Goal: Task Accomplishment & Management: Use online tool/utility

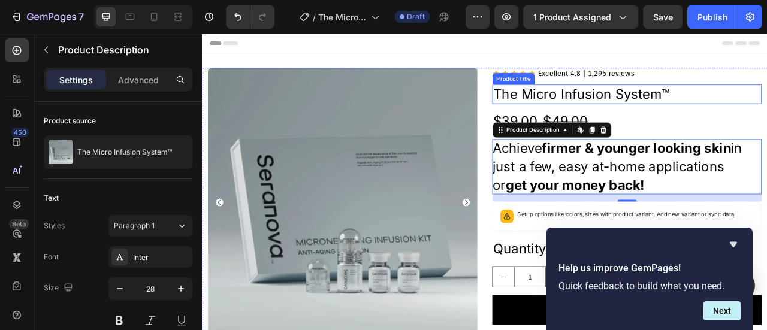
click at [759, 110] on h2 "The Micro Infusion System™" at bounding box center [742, 110] width 343 height 24
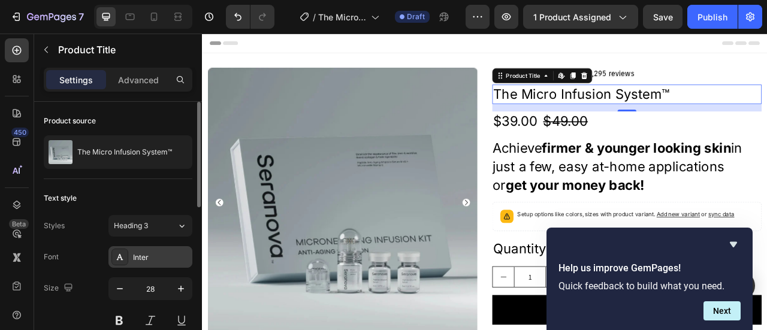
click at [161, 259] on div "Inter" at bounding box center [161, 257] width 56 height 11
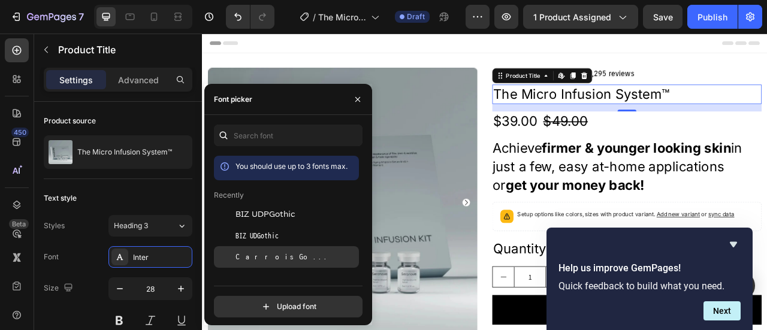
click at [280, 261] on div "Carrois Gothic" at bounding box center [296, 257] width 121 height 11
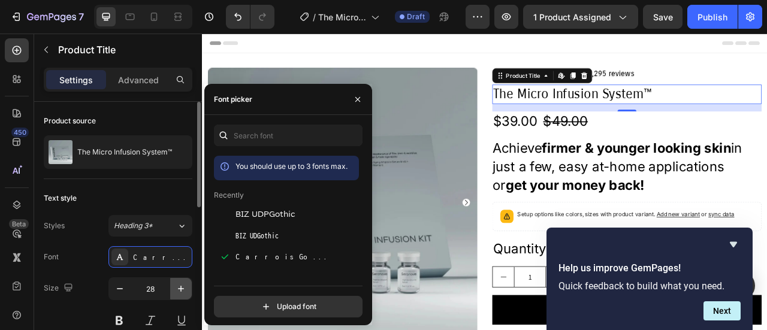
click at [178, 288] on icon "button" at bounding box center [181, 289] width 12 height 12
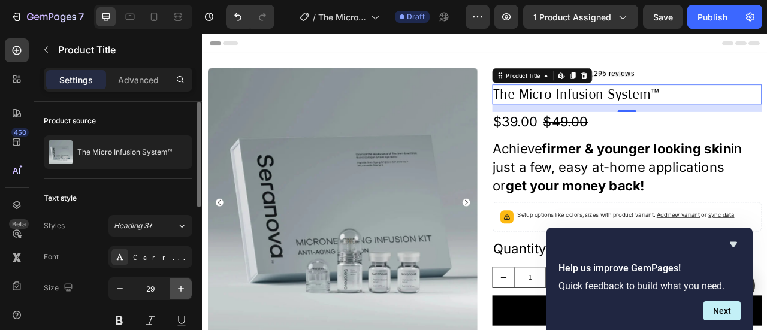
click at [177, 287] on icon "button" at bounding box center [181, 289] width 12 height 12
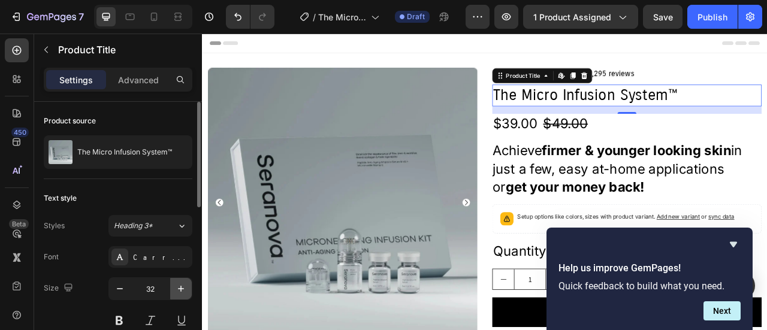
click at [176, 285] on icon "button" at bounding box center [181, 289] width 12 height 12
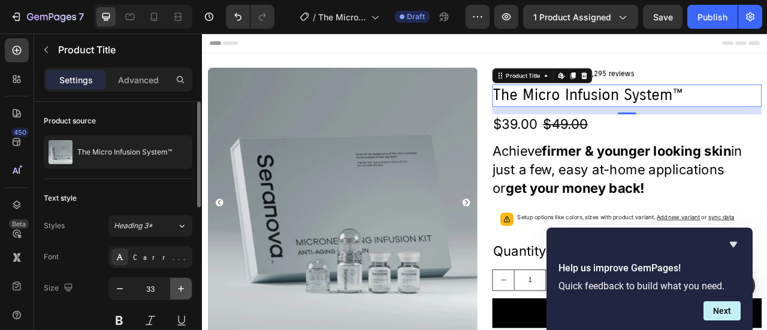
click at [176, 285] on icon "button" at bounding box center [181, 289] width 12 height 12
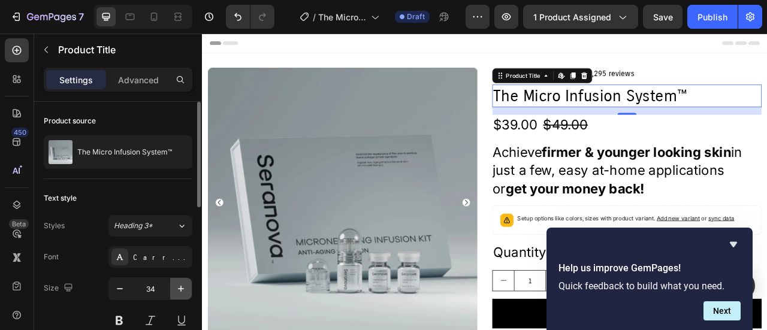
click at [176, 285] on icon "button" at bounding box center [181, 289] width 12 height 12
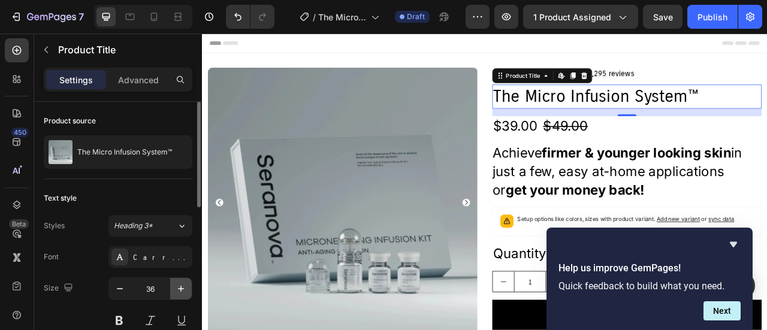
click at [176, 284] on icon "button" at bounding box center [181, 289] width 12 height 12
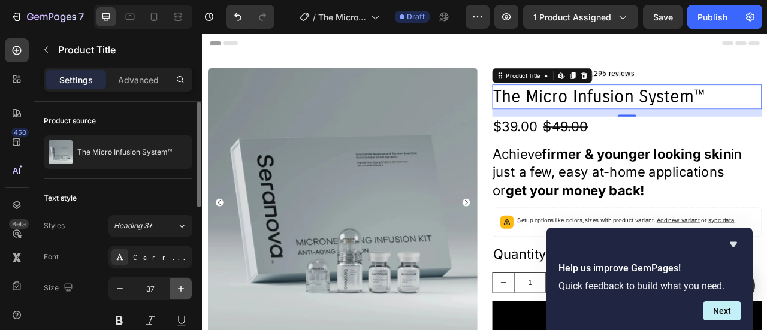
click at [176, 283] on icon "button" at bounding box center [181, 289] width 12 height 12
click at [176, 281] on button "button" at bounding box center [181, 289] width 22 height 22
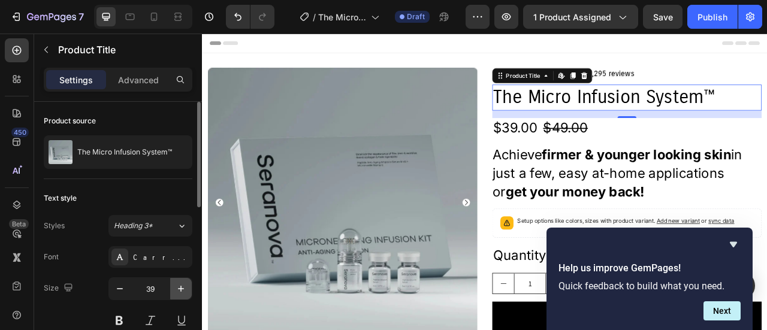
click at [174, 287] on button "button" at bounding box center [181, 289] width 22 height 22
type input "40"
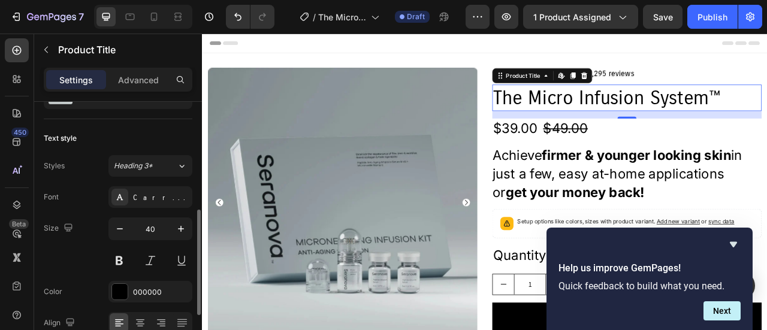
scroll to position [120, 0]
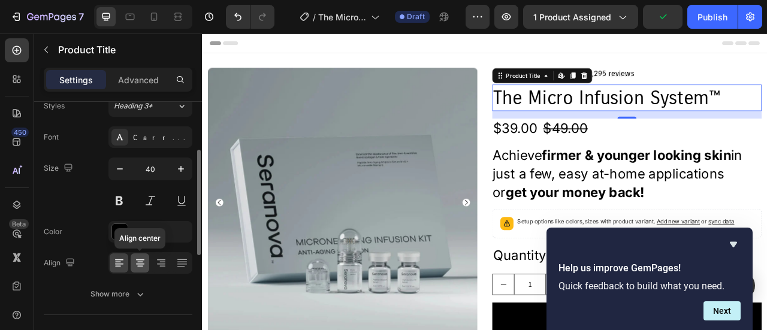
click at [136, 260] on icon at bounding box center [140, 263] width 12 height 12
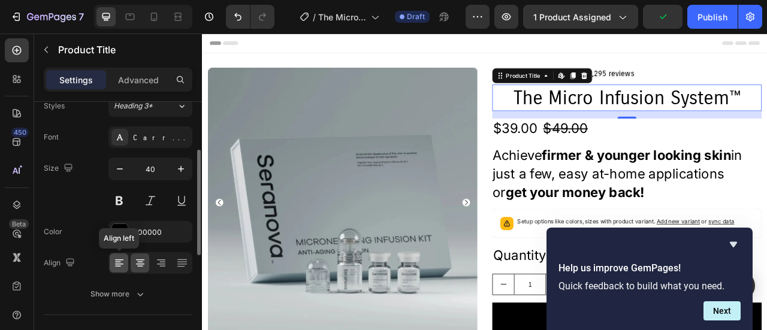
click at [112, 260] on div at bounding box center [119, 263] width 19 height 19
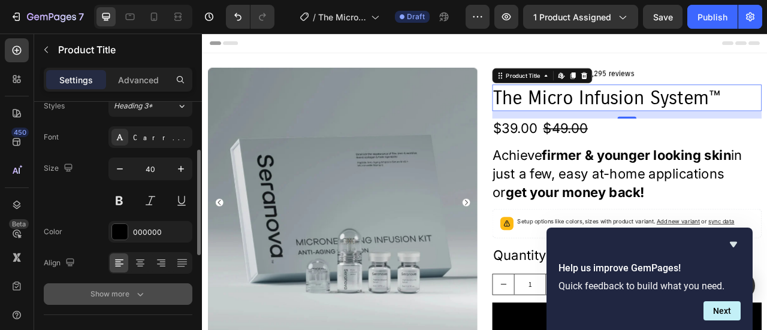
click at [110, 292] on div "Show more" at bounding box center [119, 294] width 56 height 12
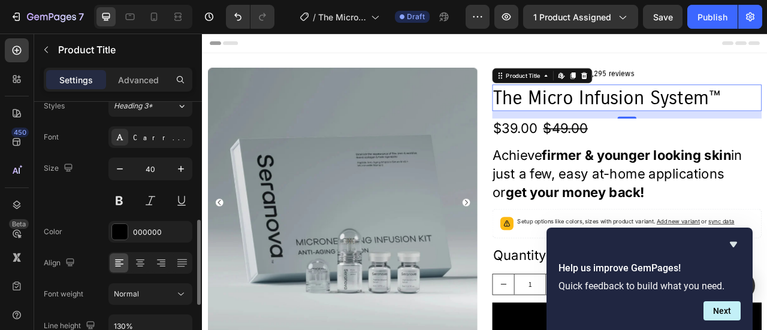
scroll to position [180, 0]
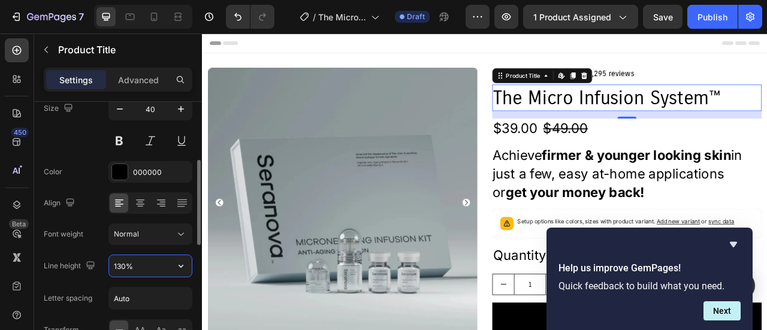
click at [155, 266] on input "130%" at bounding box center [150, 266] width 83 height 22
click at [135, 264] on input "130%" at bounding box center [150, 266] width 83 height 22
click at [144, 261] on input "130%" at bounding box center [150, 266] width 83 height 22
drag, startPoint x: 144, startPoint y: 261, endPoint x: 95, endPoint y: 260, distance: 48.6
click at [95, 260] on div "Line height 130%" at bounding box center [118, 266] width 149 height 23
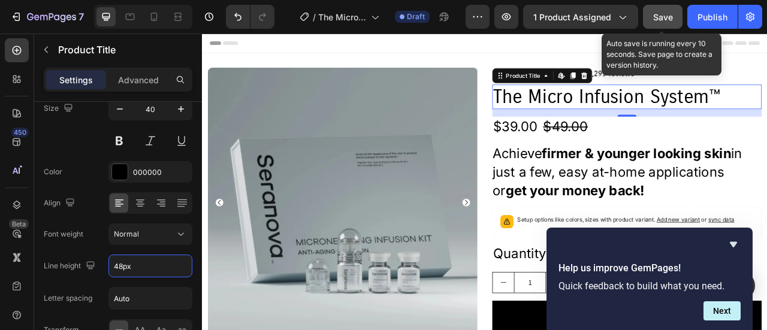
click at [653, 17] on button "Save" at bounding box center [663, 17] width 40 height 24
type input "48"
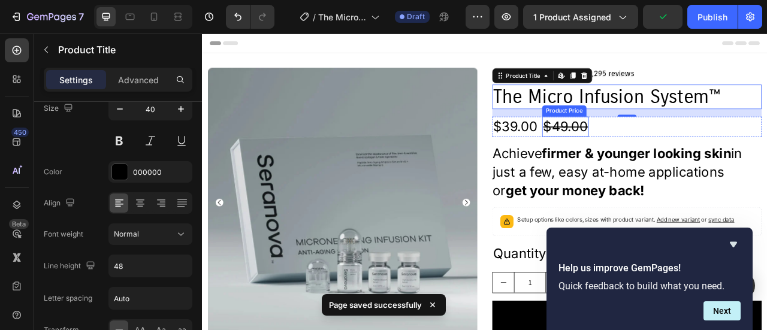
click at [635, 153] on div "$49.00" at bounding box center [664, 152] width 59 height 26
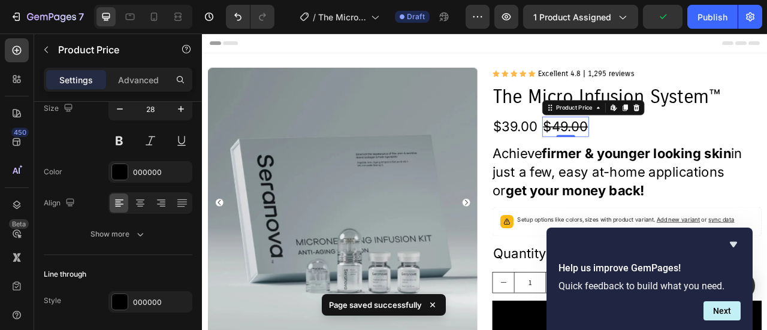
scroll to position [0, 0]
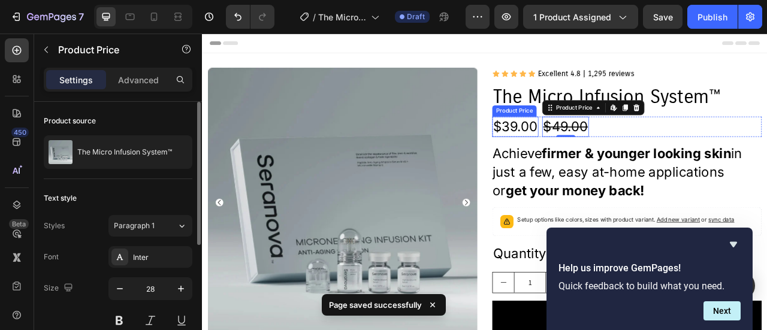
click at [606, 151] on div "$39.00" at bounding box center [600, 152] width 59 height 26
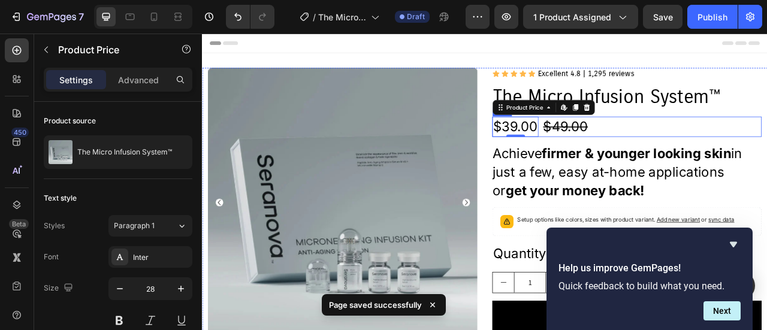
click at [710, 152] on div "$39.00 Product Price Edit content in Shopify 0 Product Price Edit content in Sh…" at bounding box center [742, 152] width 343 height 26
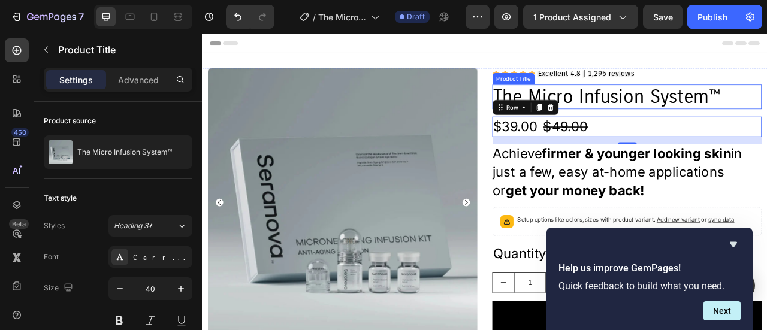
click at [717, 125] on h2 "The Micro Infusion System™" at bounding box center [742, 113] width 343 height 31
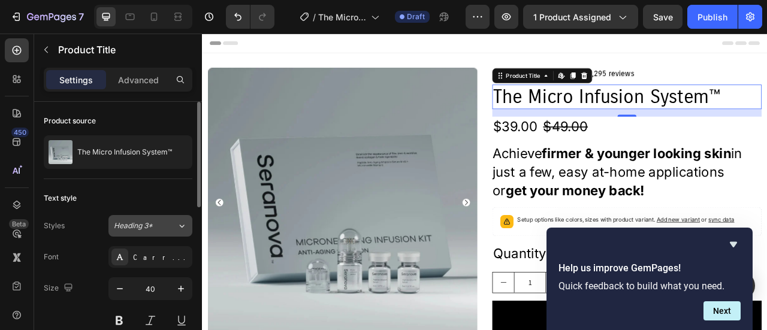
click at [178, 232] on button "Heading 3*" at bounding box center [151, 226] width 84 height 22
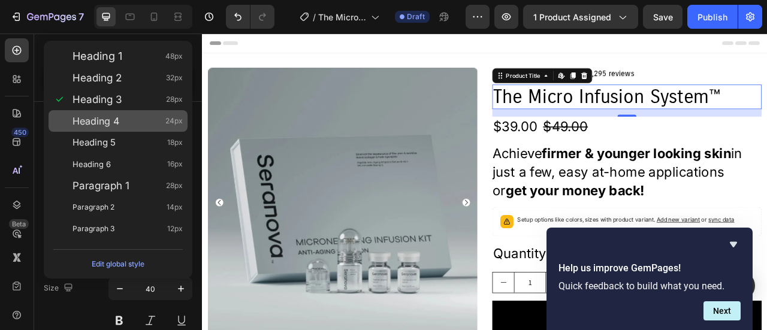
click at [119, 119] on div "Heading 4 24px" at bounding box center [128, 121] width 110 height 12
type input "24"
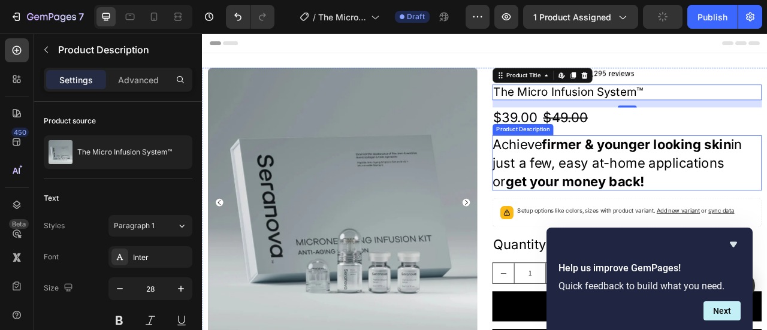
click at [767, 221] on div "Achieve firmer & younger looking skin in just a few, easy at-home applications …" at bounding box center [742, 198] width 343 height 70
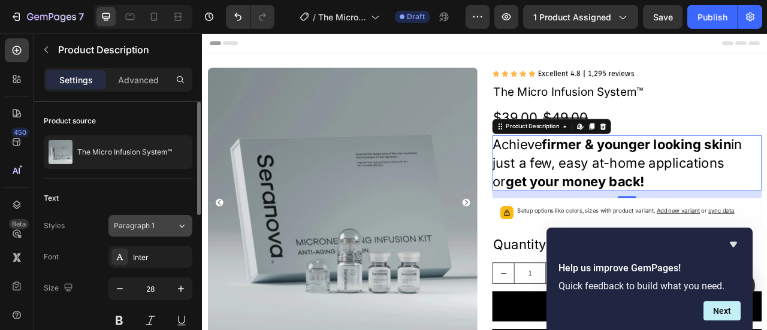
click at [181, 224] on icon at bounding box center [182, 226] width 10 height 12
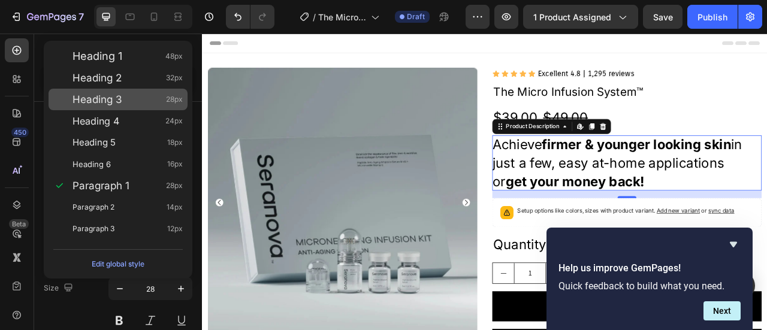
click at [120, 104] on span "Heading 3" at bounding box center [98, 100] width 50 height 12
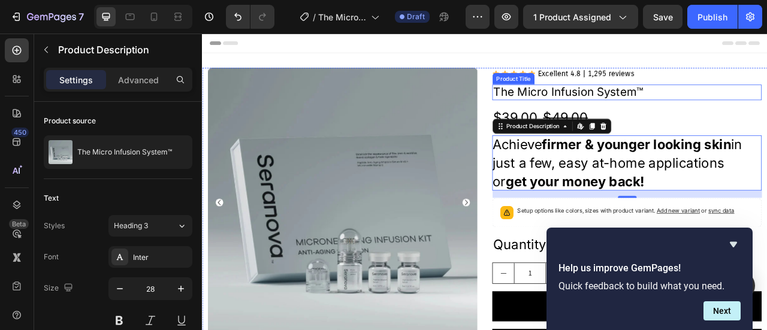
click at [617, 105] on h2 "The Micro Infusion System™" at bounding box center [742, 108] width 343 height 20
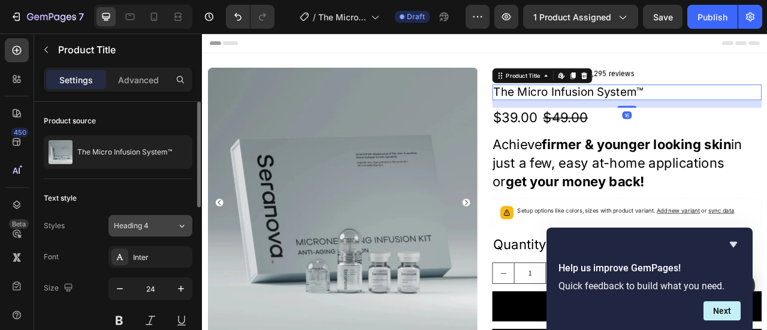
click at [179, 224] on icon at bounding box center [182, 226] width 10 height 12
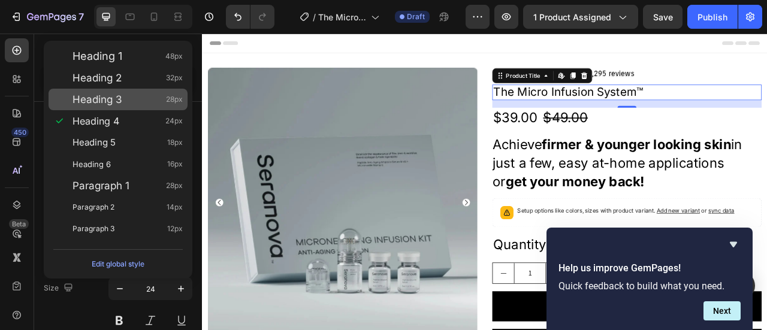
click at [105, 103] on span "Heading 3" at bounding box center [98, 100] width 50 height 12
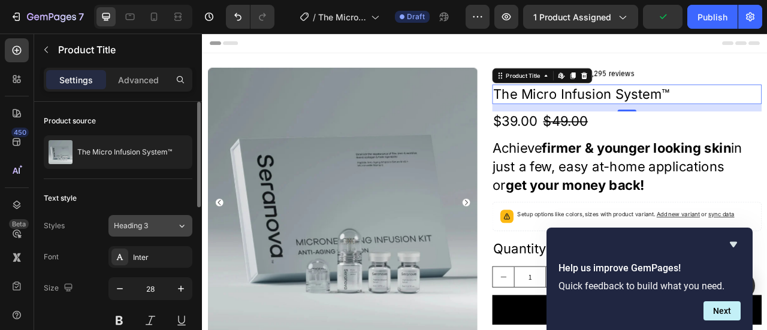
click at [185, 221] on icon at bounding box center [182, 226] width 10 height 12
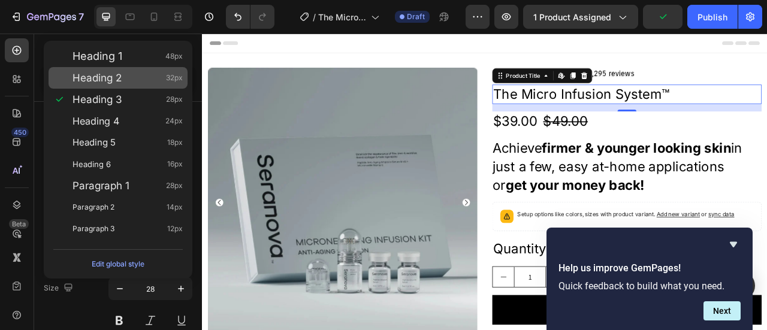
click at [117, 80] on span "Heading 2" at bounding box center [97, 78] width 49 height 12
type input "32"
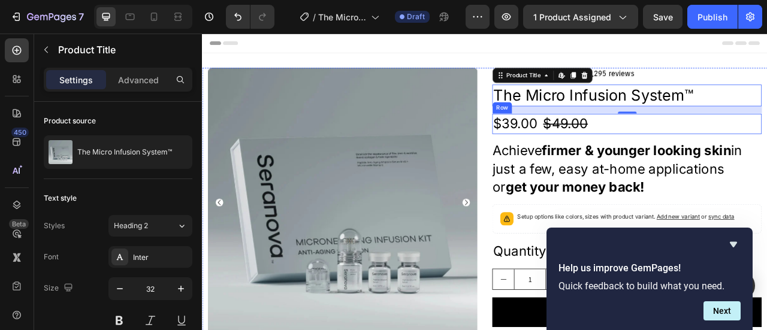
click at [727, 156] on div "$39.00 Product Price Product Price $49.00 Product Price Product Price Row" at bounding box center [742, 148] width 343 height 26
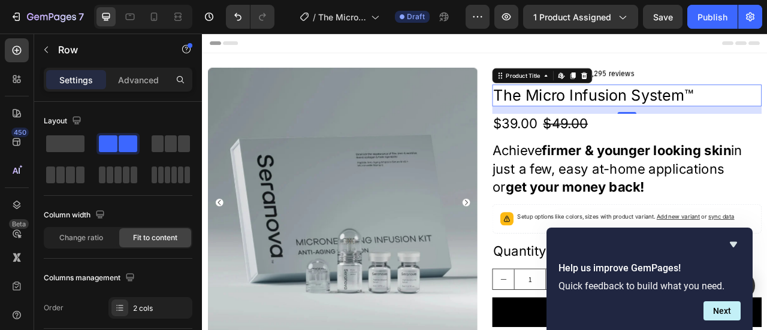
click at [725, 121] on h2 "The Micro Infusion System™" at bounding box center [742, 112] width 343 height 28
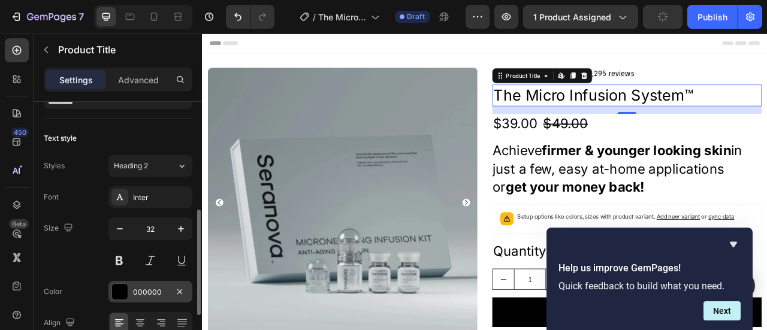
scroll to position [120, 0]
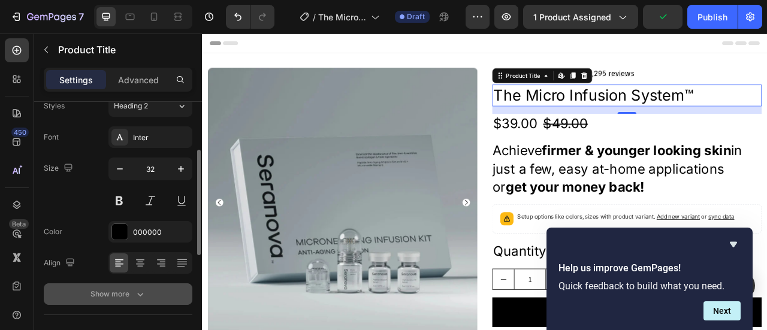
click at [120, 292] on div "Show more" at bounding box center [119, 294] width 56 height 12
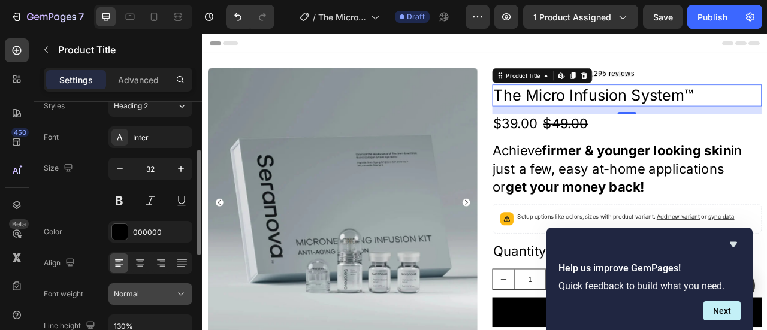
click at [180, 294] on icon at bounding box center [181, 294] width 12 height 12
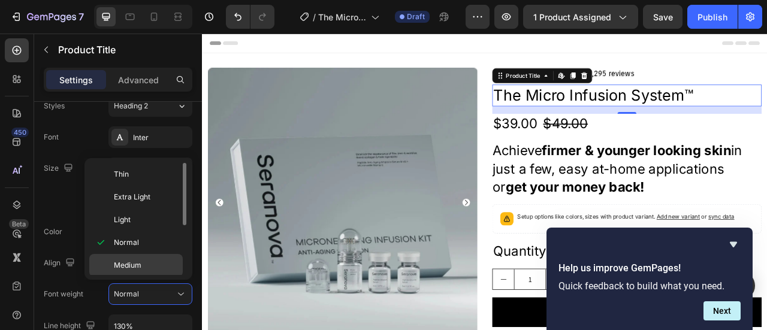
click at [138, 268] on span "Medium" at bounding box center [128, 265] width 28 height 11
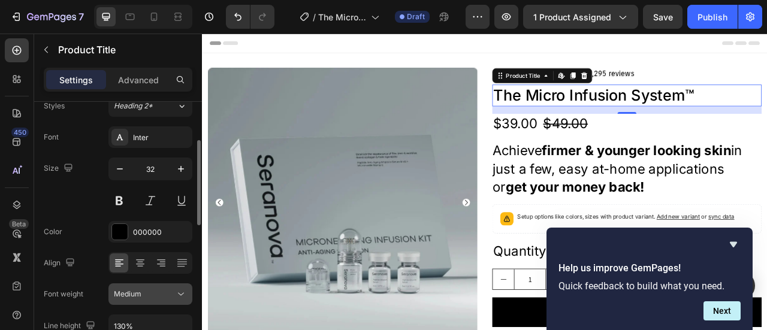
click at [184, 293] on icon at bounding box center [181, 294] width 12 height 12
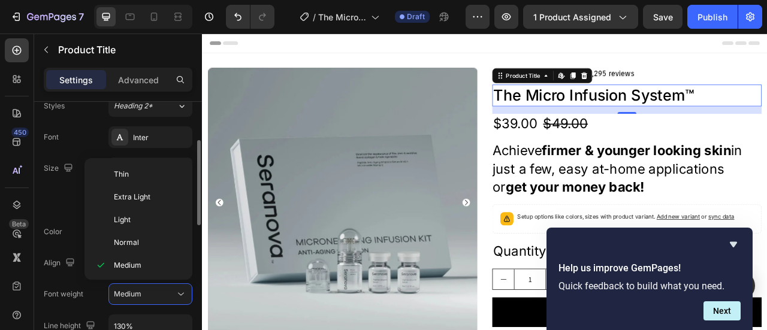
click at [72, 180] on div "Size 32" at bounding box center [118, 185] width 149 height 54
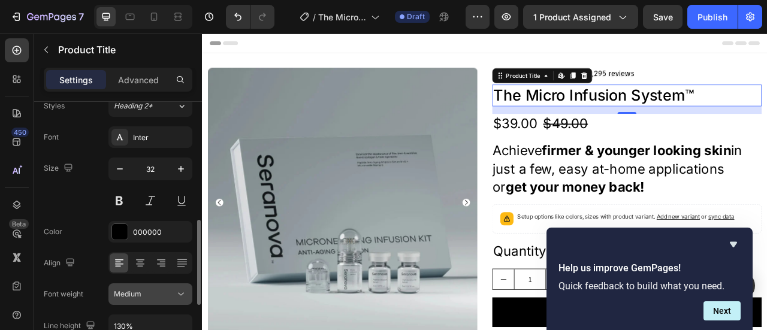
scroll to position [180, 0]
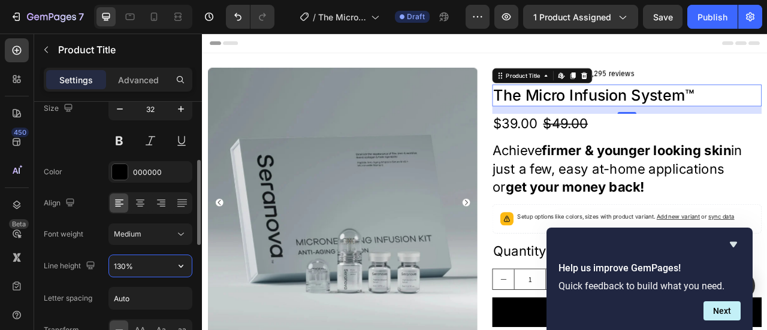
click at [141, 266] on input "130%" at bounding box center [150, 266] width 83 height 22
drag, startPoint x: 139, startPoint y: 267, endPoint x: 110, endPoint y: 264, distance: 28.9
click at [110, 264] on input "130%" at bounding box center [150, 266] width 83 height 22
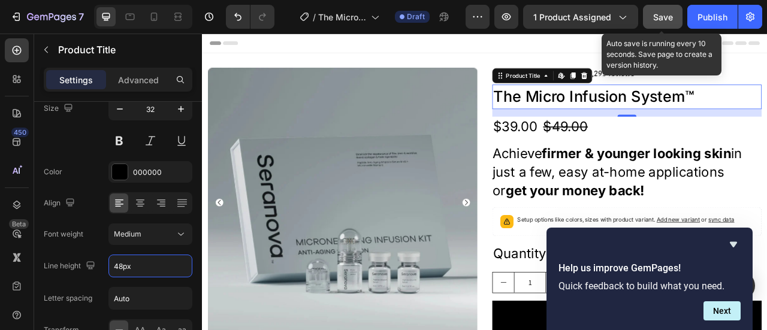
click at [671, 13] on span "Save" at bounding box center [663, 17] width 20 height 10
type input "48"
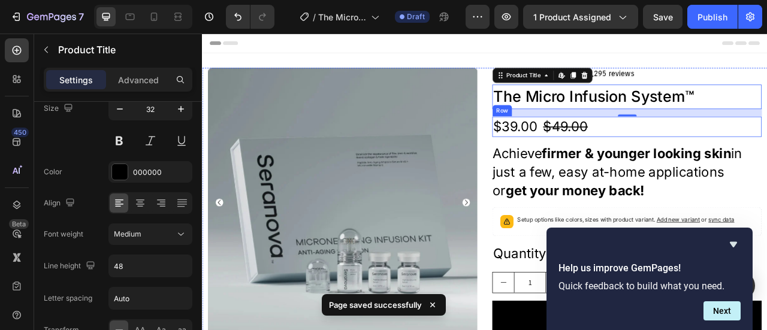
click at [767, 152] on div "$39.00 Product Price Product Price $49.00 Product Price Product Price Row" at bounding box center [742, 152] width 343 height 26
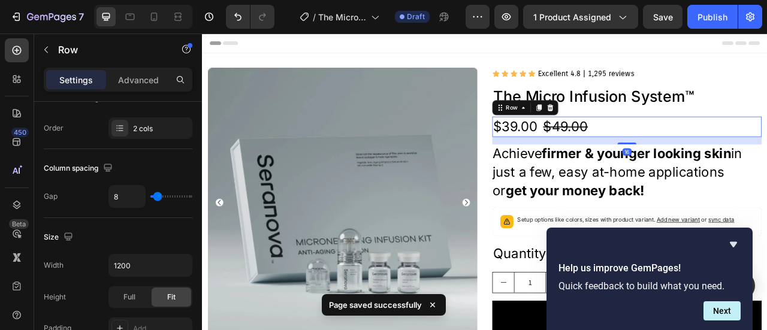
scroll to position [0, 0]
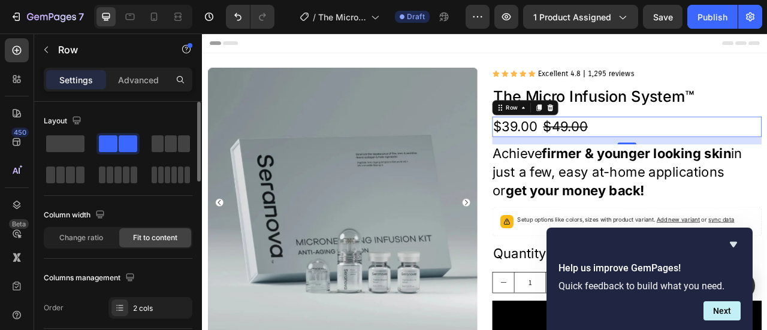
click at [160, 238] on span "Fit to content" at bounding box center [155, 238] width 44 height 11
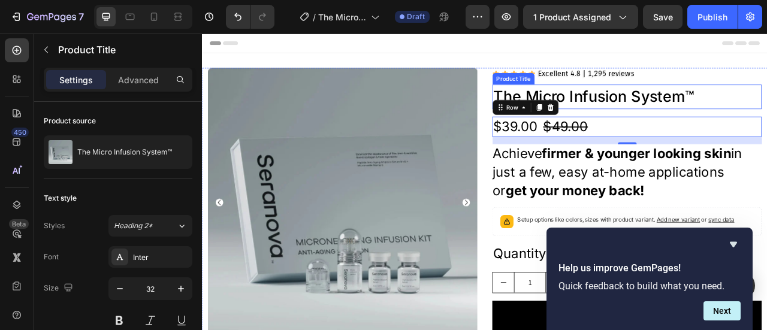
click at [763, 119] on h2 "The Micro Infusion System™" at bounding box center [742, 113] width 343 height 31
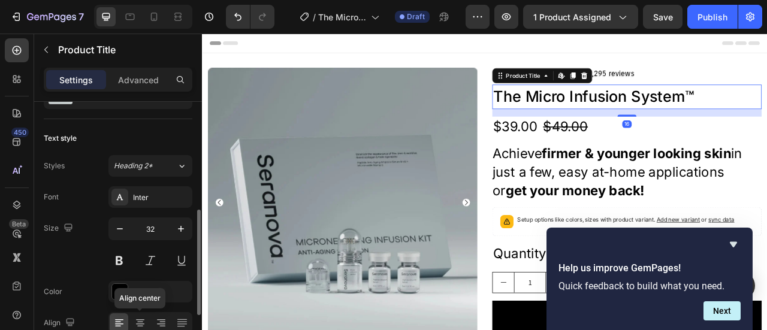
scroll to position [180, 0]
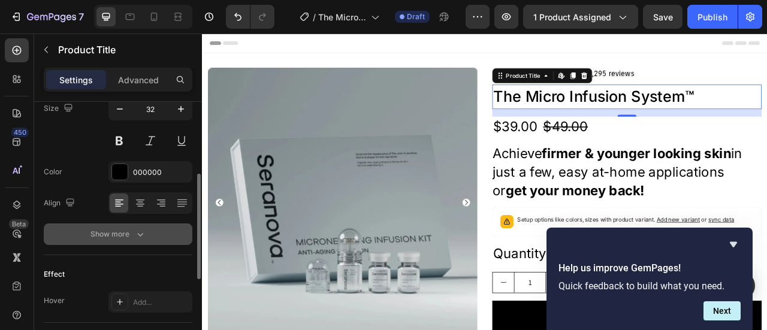
click at [116, 225] on button "Show more" at bounding box center [118, 235] width 149 height 22
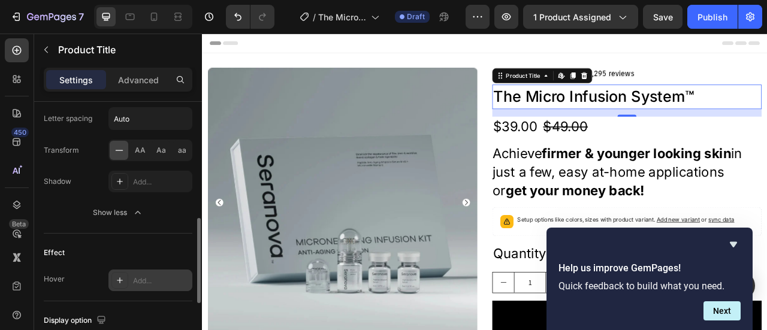
scroll to position [300, 0]
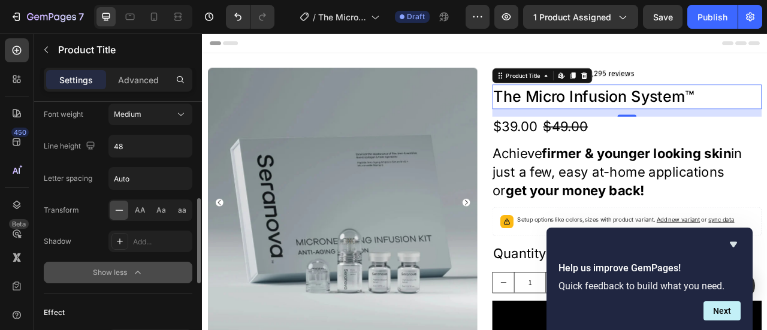
click at [123, 274] on div "Show less" at bounding box center [118, 273] width 51 height 12
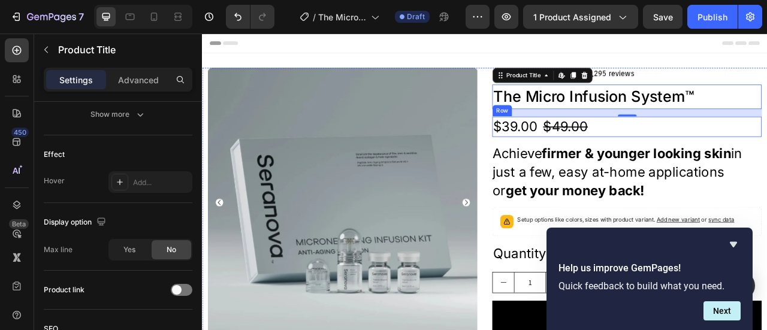
click at [725, 155] on div "$39.00 Product Price Product Price $49.00 Product Price Product Price Row" at bounding box center [742, 152] width 343 height 26
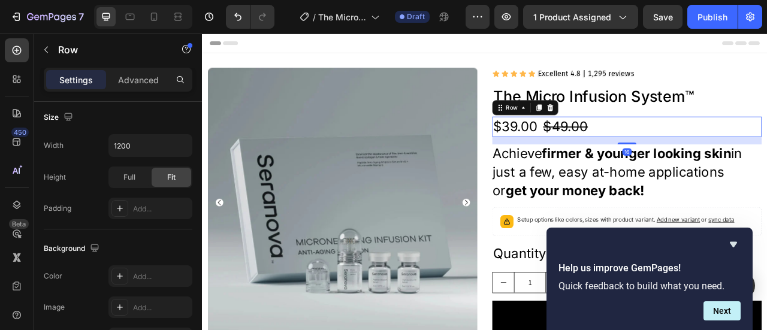
scroll to position [0, 0]
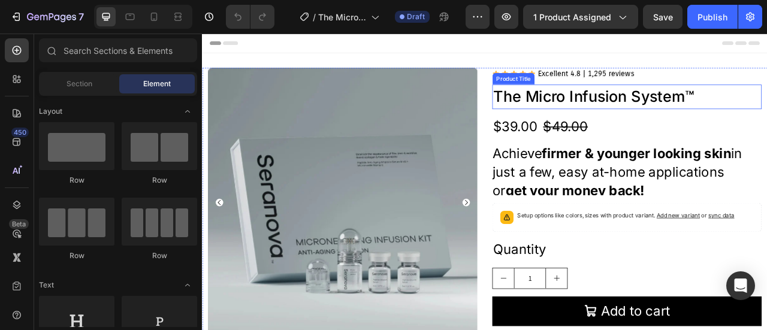
click at [691, 117] on h2 "The Micro Infusion System™" at bounding box center [742, 113] width 343 height 31
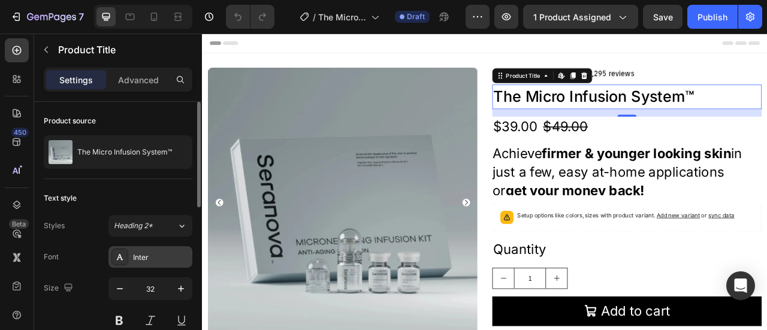
click at [144, 255] on div "Inter" at bounding box center [161, 257] width 56 height 11
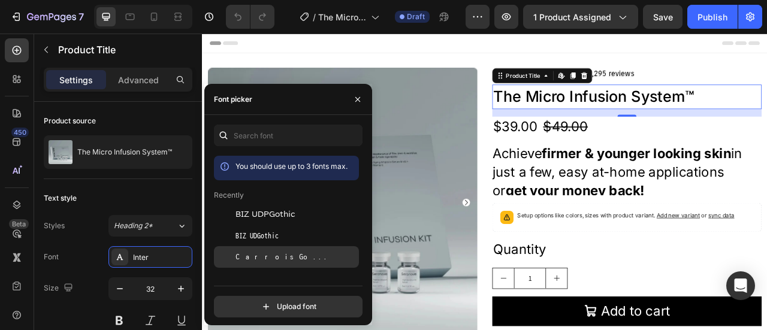
click at [277, 260] on span "Carrois Gothic" at bounding box center [286, 257] width 100 height 11
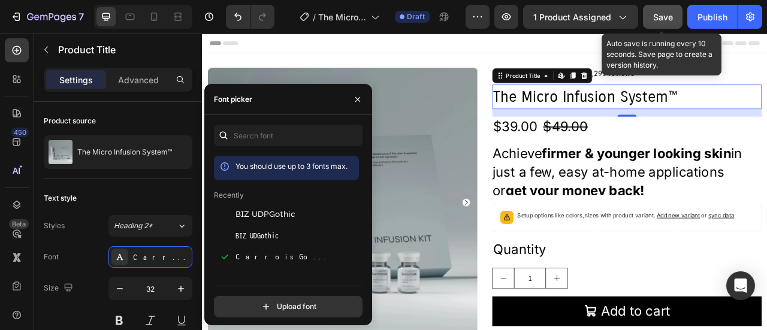
click at [667, 13] on span "Save" at bounding box center [663, 17] width 20 height 10
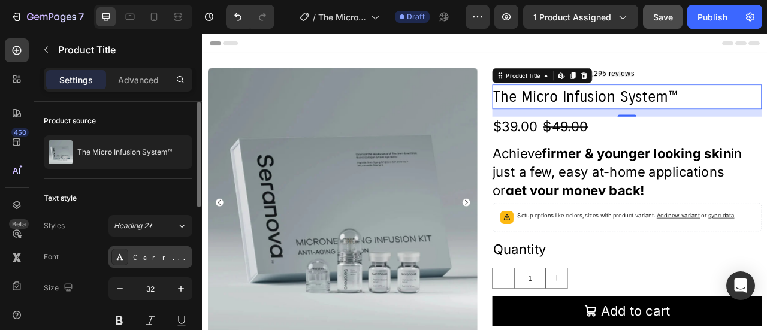
click at [153, 256] on div "Carrois Gothic" at bounding box center [161, 257] width 56 height 11
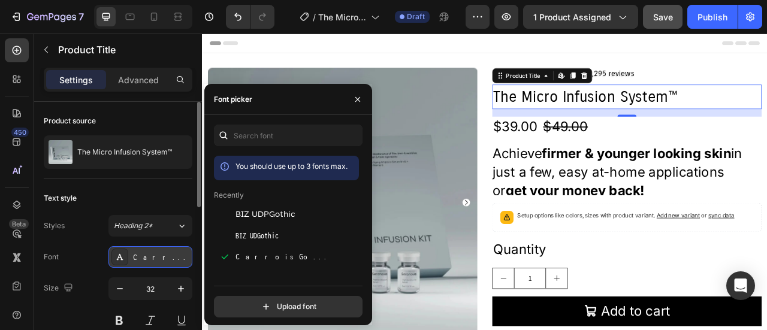
click at [128, 256] on div at bounding box center [120, 257] width 17 height 17
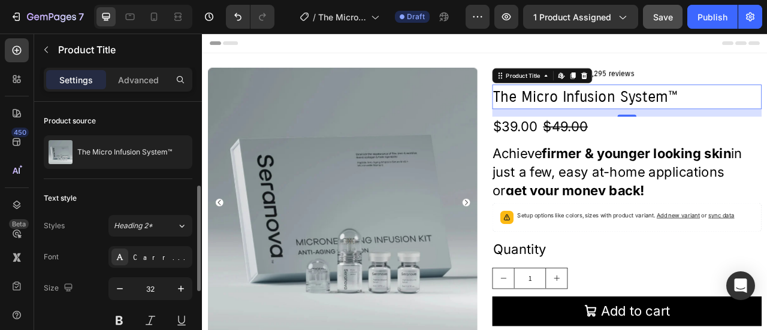
scroll to position [60, 0]
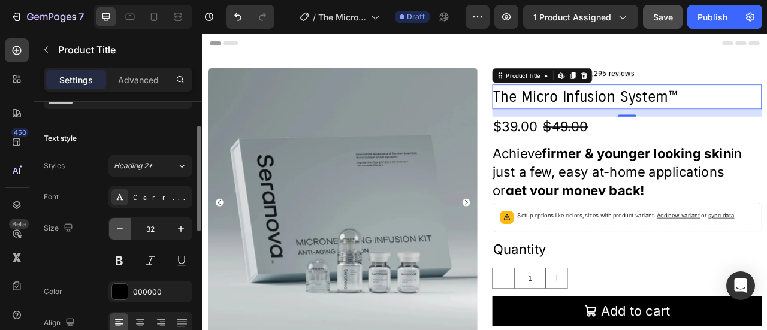
click at [119, 225] on icon "button" at bounding box center [120, 229] width 12 height 12
type input "30"
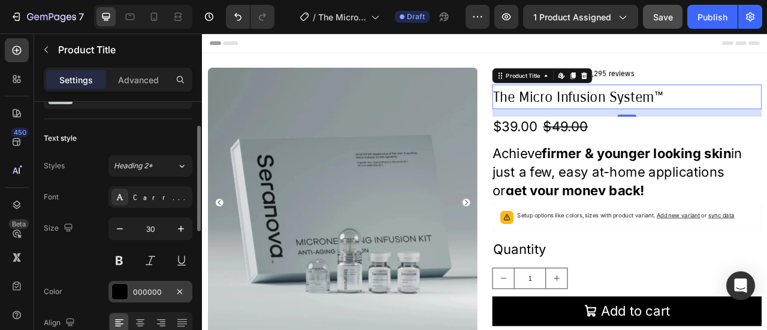
scroll to position [120, 0]
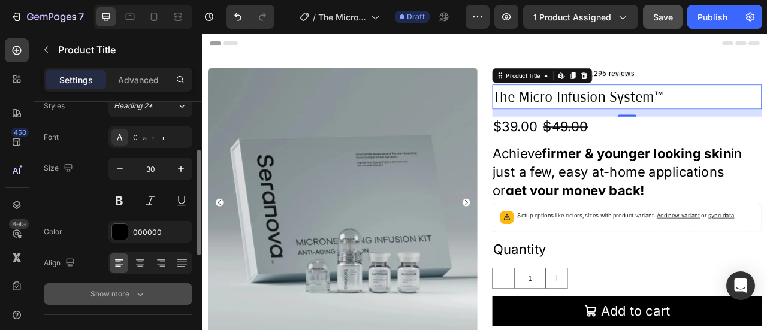
click at [133, 291] on div "Show more" at bounding box center [119, 294] width 56 height 12
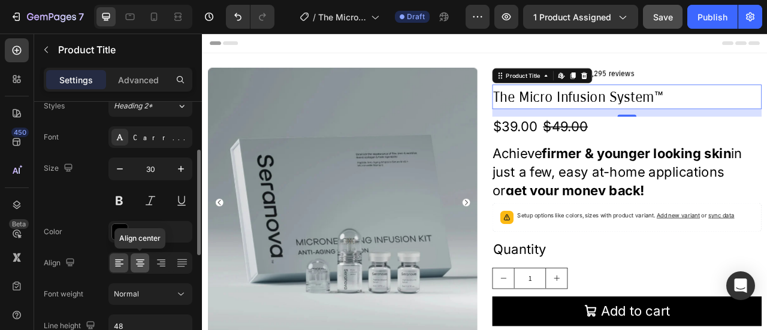
scroll to position [180, 0]
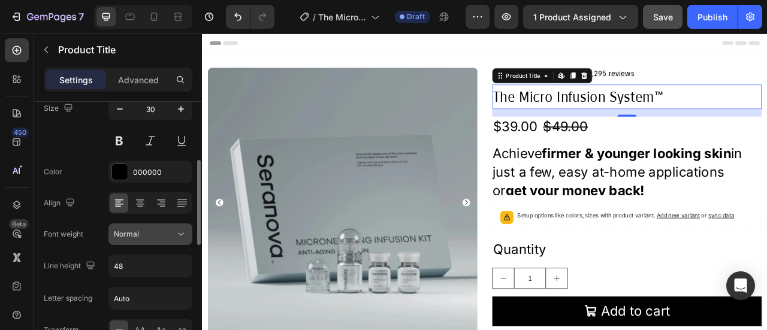
click at [178, 228] on icon at bounding box center [181, 234] width 12 height 12
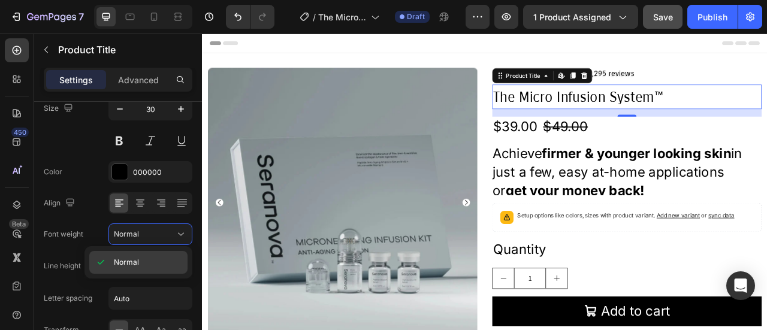
click at [140, 265] on p "Normal" at bounding box center [148, 262] width 68 height 11
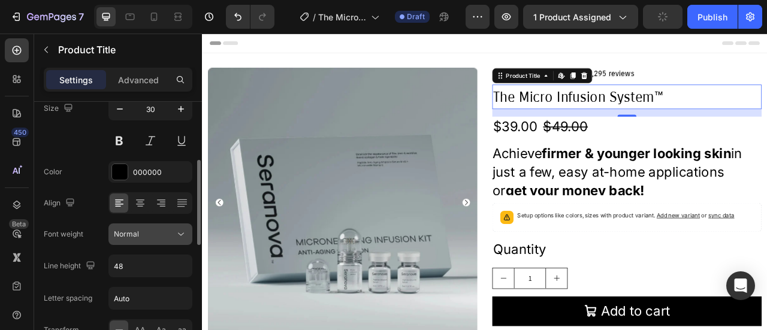
click at [184, 233] on icon at bounding box center [181, 234] width 12 height 12
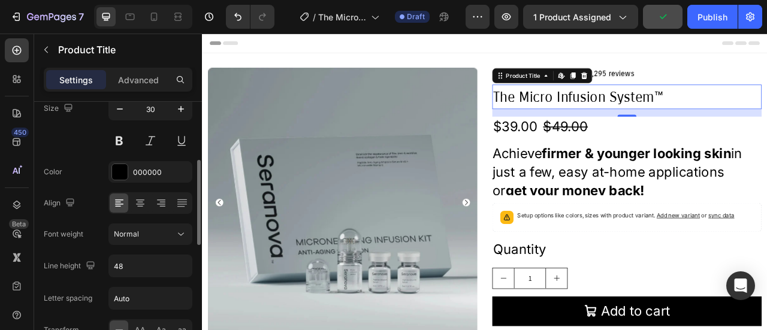
click at [82, 236] on div "Font weight" at bounding box center [64, 234] width 40 height 11
click at [144, 231] on div "Normal" at bounding box center [144, 234] width 61 height 11
click at [83, 235] on div "Font weight Normal" at bounding box center [118, 235] width 149 height 22
click at [149, 303] on input "Auto" at bounding box center [150, 299] width 83 height 22
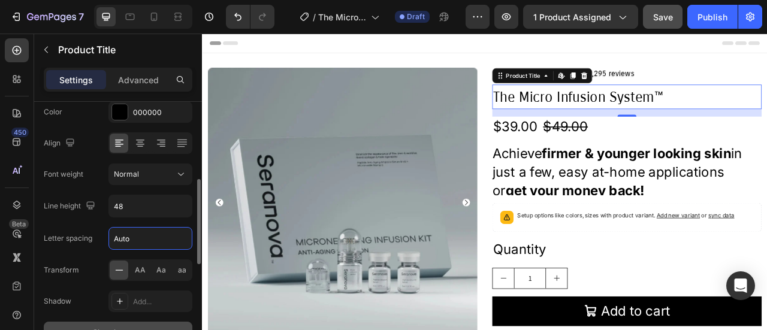
scroll to position [300, 0]
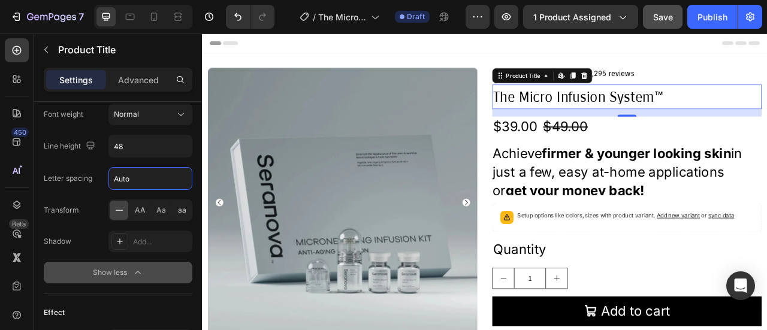
click at [134, 273] on icon "button" at bounding box center [138, 273] width 12 height 12
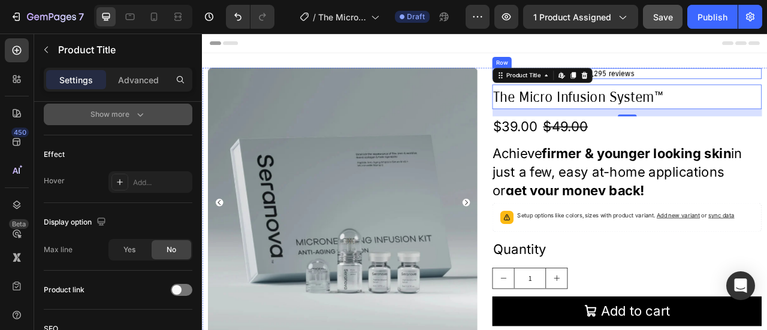
click at [767, 85] on div "Icon Icon Icon Icon Icon Icon List Excellent 4.8 | 1,295 reviews Text Block Row" at bounding box center [742, 84] width 343 height 14
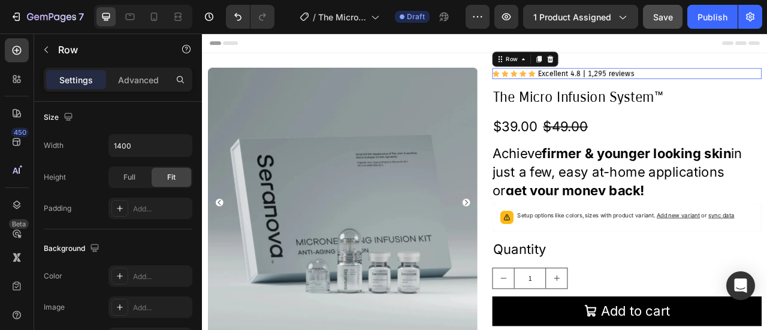
scroll to position [0, 0]
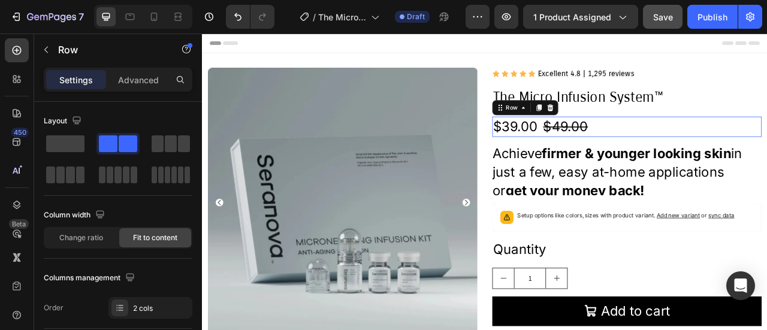
click at [716, 158] on div "$39.00 Product Price Product Price $49.00 Product Price Product Price Row 0" at bounding box center [742, 152] width 343 height 26
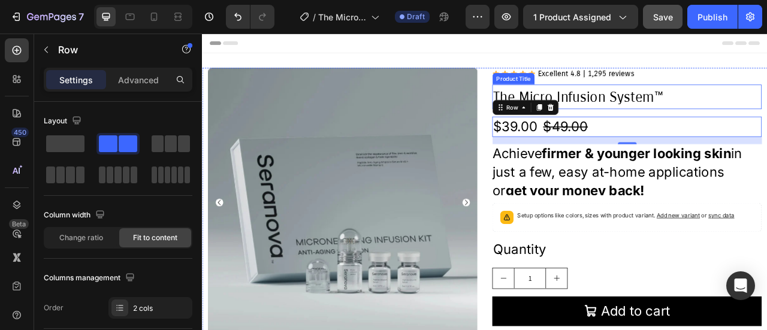
click at [767, 113] on h2 "The Micro Infusion System™" at bounding box center [742, 113] width 343 height 31
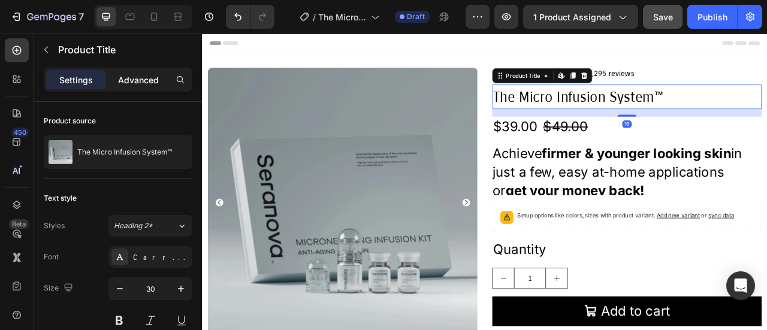
click at [158, 84] on p "Advanced" at bounding box center [138, 80] width 41 height 13
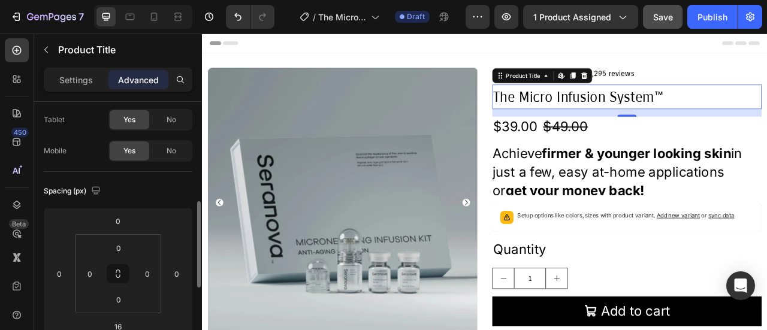
scroll to position [120, 0]
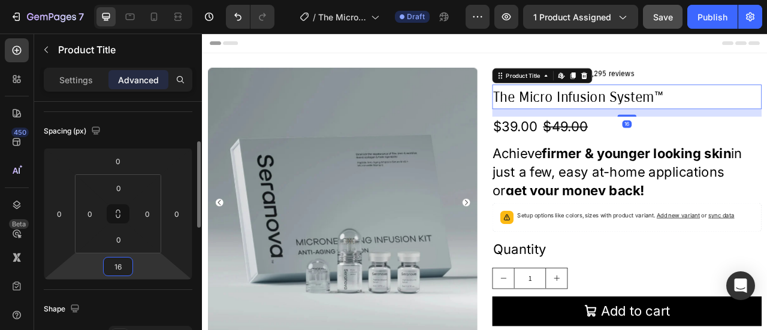
drag, startPoint x: 124, startPoint y: 265, endPoint x: 103, endPoint y: 264, distance: 21.6
click at [103, 264] on div "0 0 16 0" at bounding box center [118, 214] width 149 height 132
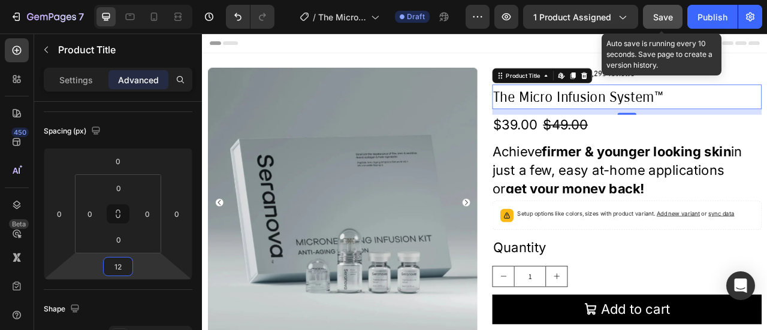
type input "12"
click at [662, 19] on span "Save" at bounding box center [663, 17] width 20 height 10
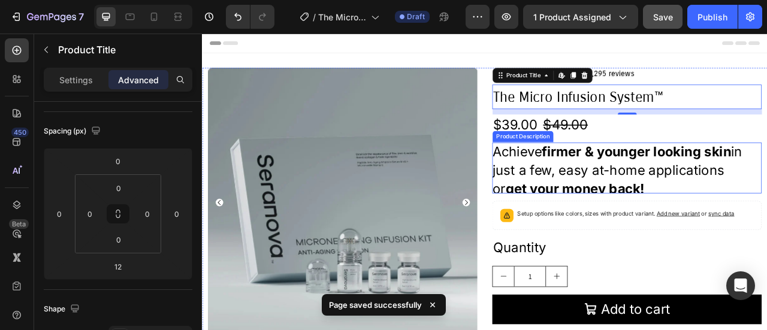
click at [767, 231] on div "Achieve firmer & younger looking skin in just a few, easy at-home applications …" at bounding box center [742, 204] width 343 height 65
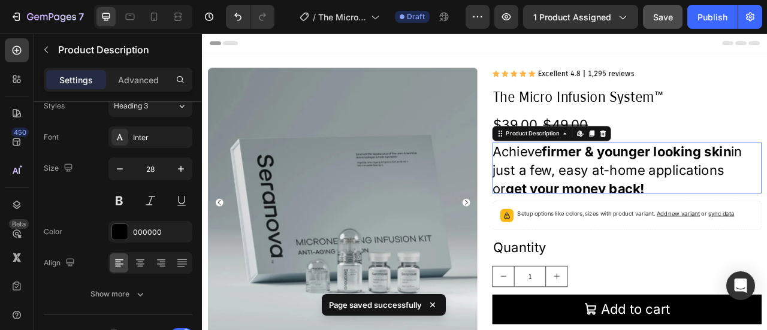
scroll to position [0, 0]
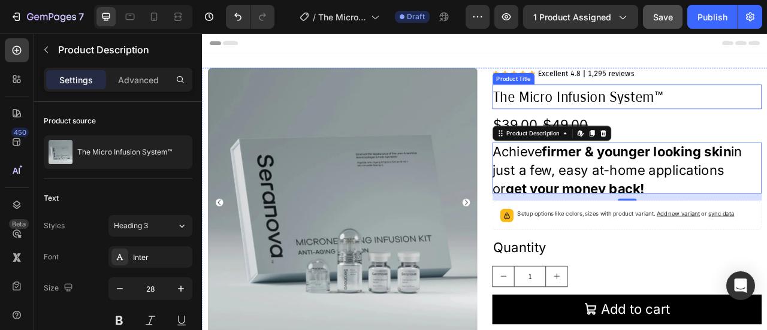
click at [734, 128] on h2 "The Micro Infusion System™" at bounding box center [742, 113] width 343 height 31
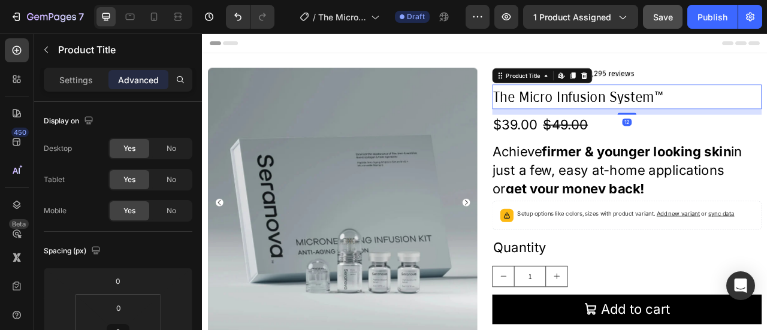
click at [142, 86] on div "Advanced" at bounding box center [139, 79] width 60 height 19
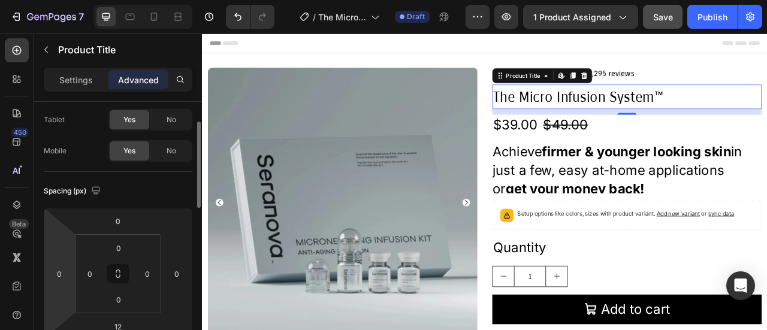
click at [65, 0] on html "7 Version history / The Micro Infusion System™ Draft Preview 1 product assigned…" at bounding box center [383, 0] width 767 height 0
type input "2"
type input "0"
click at [127, 225] on input "0" at bounding box center [118, 221] width 24 height 18
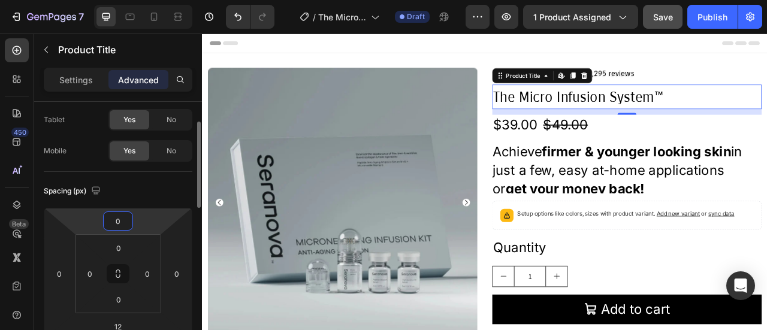
click at [120, 223] on input "0" at bounding box center [118, 221] width 24 height 18
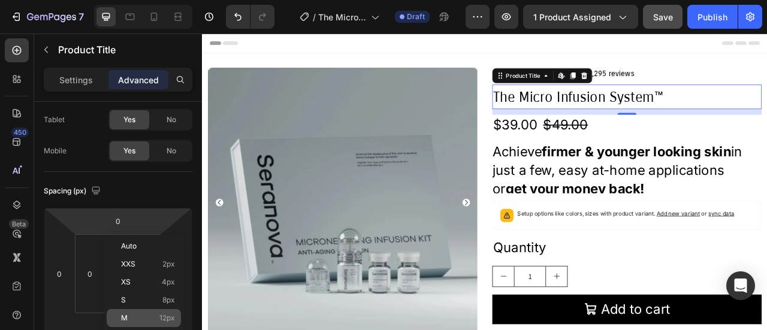
click at [145, 315] on p "M 12px" at bounding box center [148, 318] width 54 height 8
type input "12"
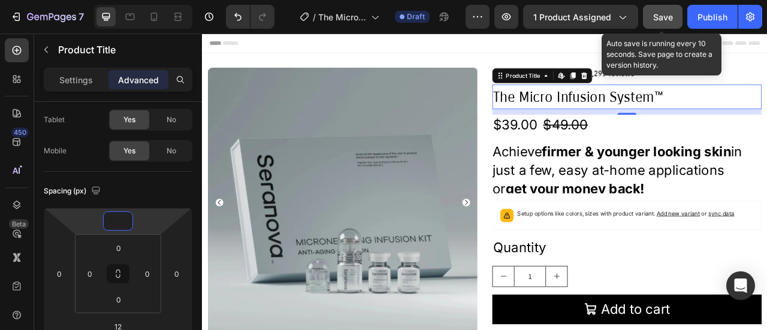
type input "0"
click at [660, 17] on span "Save" at bounding box center [663, 17] width 20 height 10
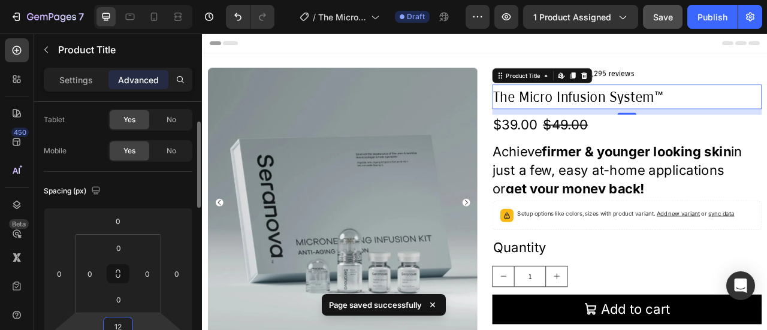
click at [126, 323] on input "12" at bounding box center [118, 327] width 24 height 18
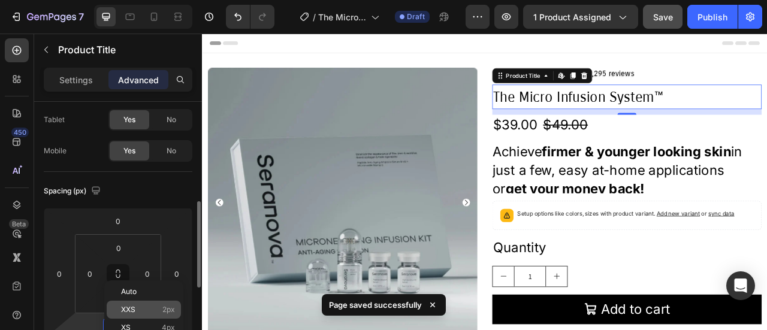
scroll to position [120, 0]
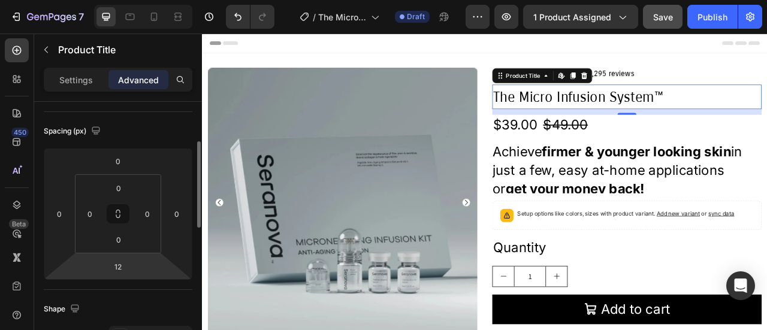
click at [96, 285] on div "Spacing (px) 0 0 12 0 0 0 0 0" at bounding box center [118, 201] width 149 height 178
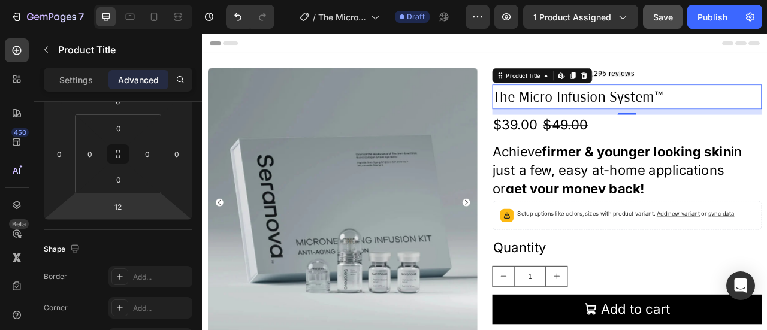
scroll to position [360, 0]
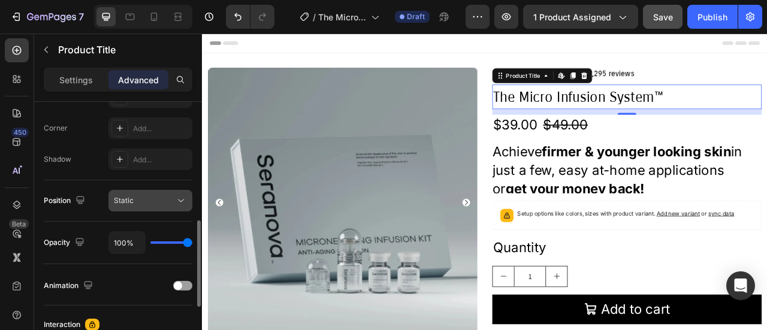
click at [188, 199] on button "Static" at bounding box center [151, 201] width 84 height 22
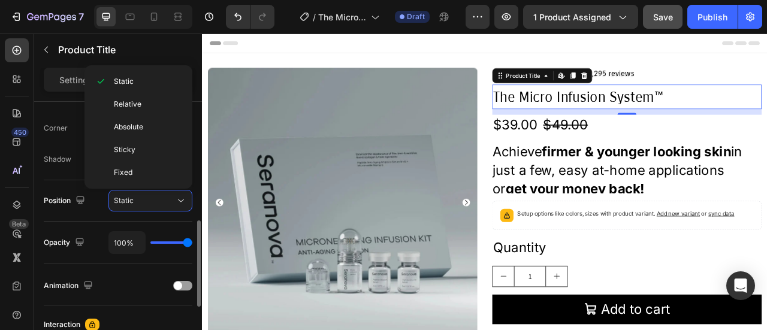
click at [67, 184] on div "Position Static" at bounding box center [118, 200] width 149 height 41
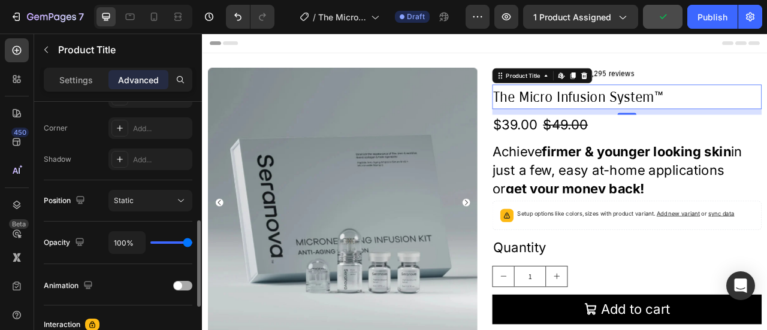
click at [180, 286] on span at bounding box center [178, 286] width 8 height 8
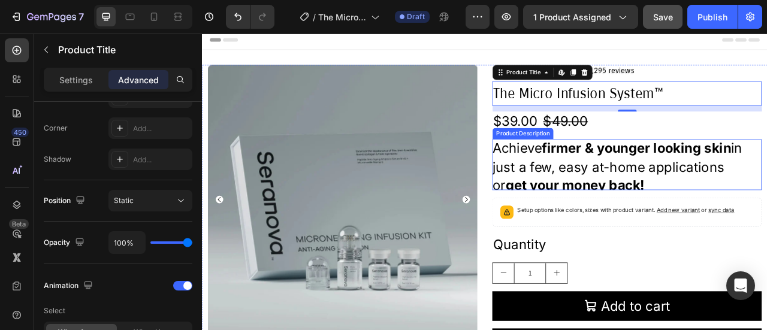
scroll to position [0, 0]
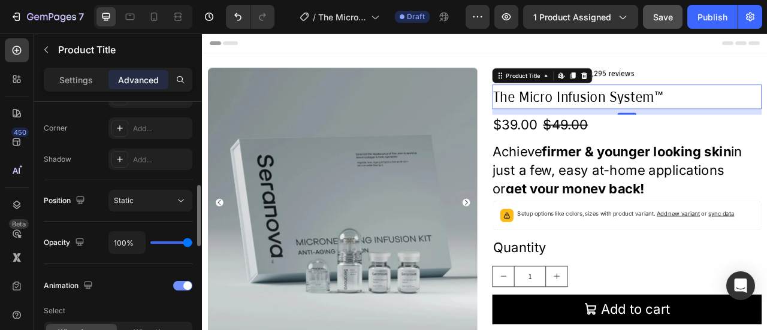
click at [182, 284] on div at bounding box center [182, 286] width 19 height 10
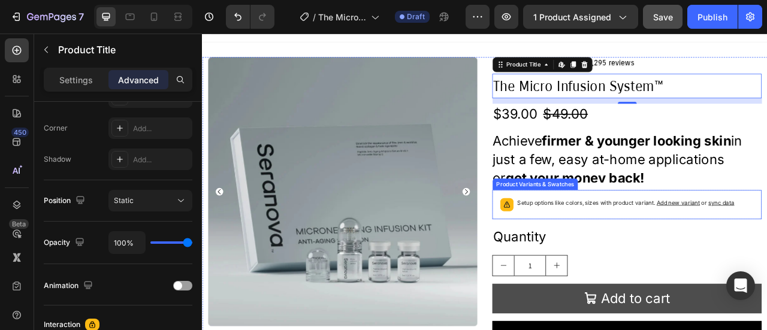
scroll to position [240, 0]
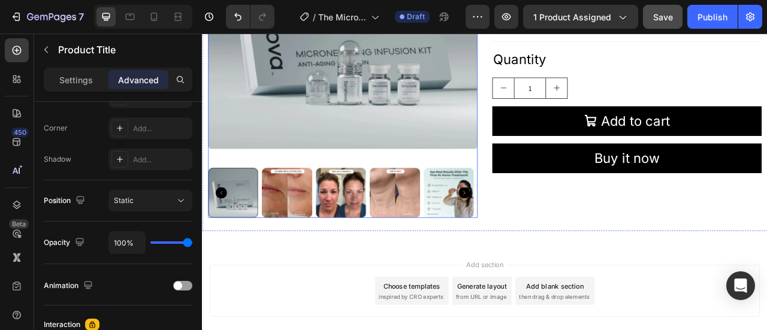
click at [531, 230] on icon "Carousel Next Arrow" at bounding box center [535, 236] width 14 height 14
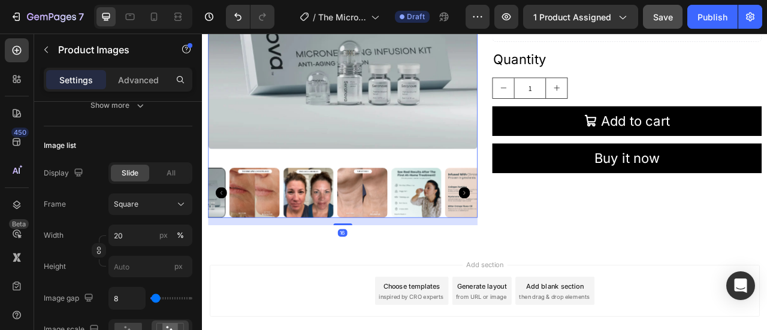
scroll to position [0, 0]
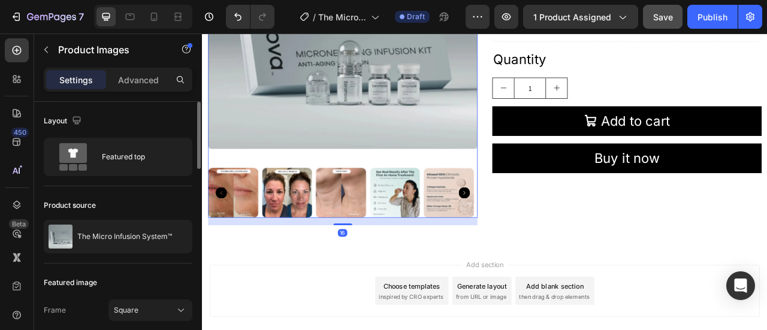
click at [531, 230] on icon "Carousel Next Arrow" at bounding box center [535, 236] width 14 height 14
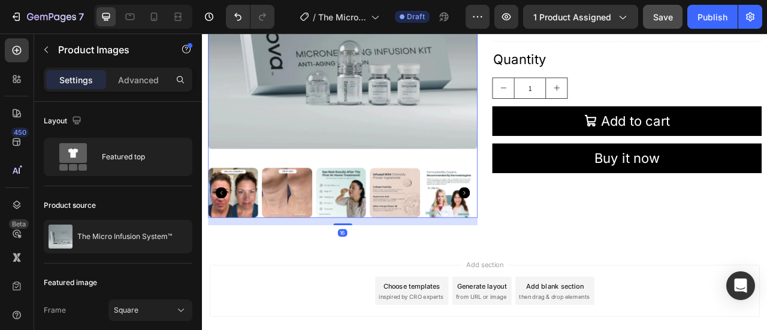
click at [531, 230] on icon "Carousel Next Arrow" at bounding box center [535, 236] width 14 height 14
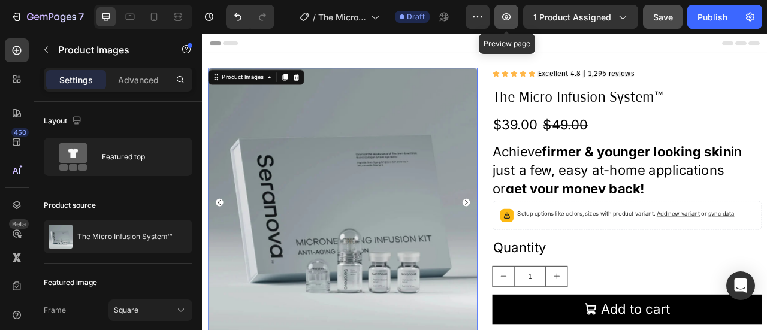
click at [508, 17] on icon "button" at bounding box center [507, 17] width 12 height 12
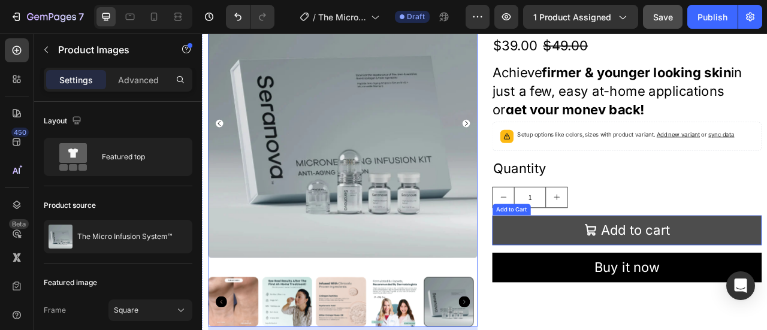
scroll to position [60, 0]
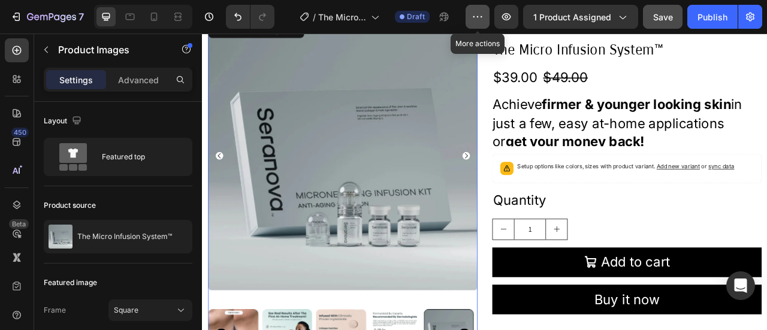
click at [478, 14] on icon "button" at bounding box center [478, 17] width 12 height 12
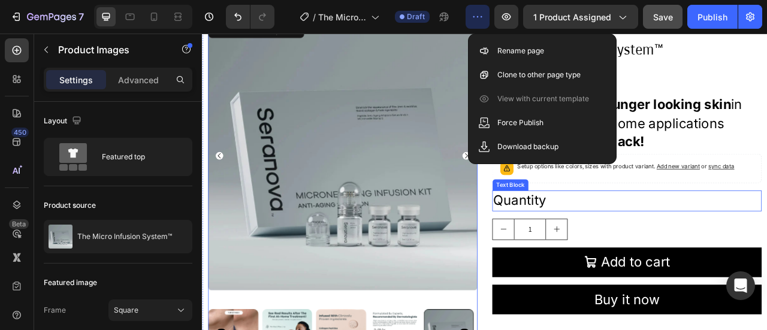
click at [767, 258] on div "Quantity" at bounding box center [742, 246] width 343 height 26
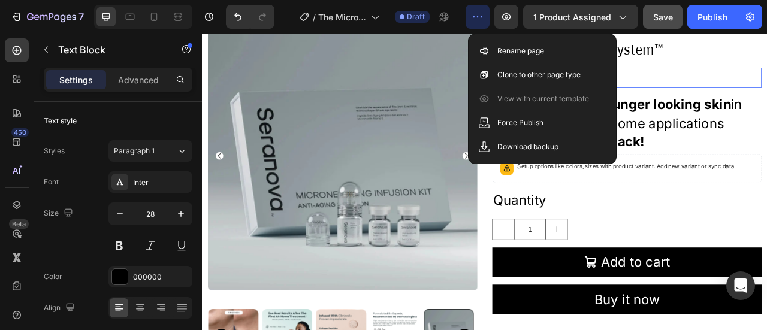
click at [767, 84] on div "$39.00 Product Price Product Price $49.00 Product Price Product Price Row 0" at bounding box center [742, 90] width 343 height 26
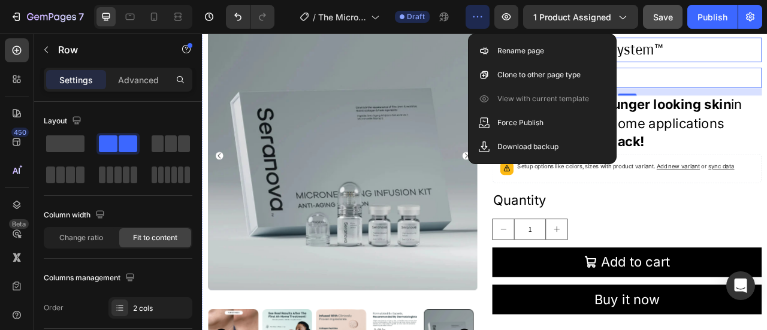
click at [767, 52] on h2 "The Micro Infusion System™" at bounding box center [742, 53] width 343 height 31
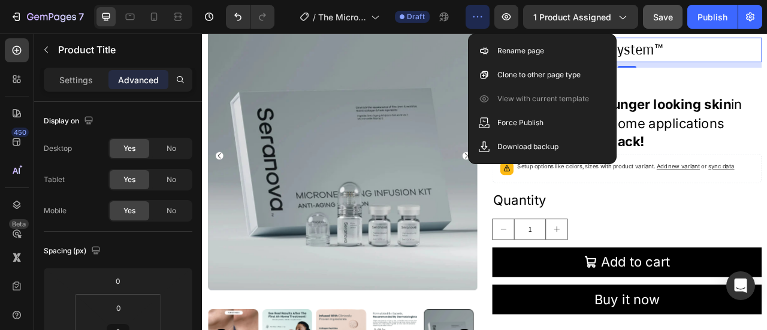
click at [471, 17] on button "button" at bounding box center [478, 17] width 24 height 24
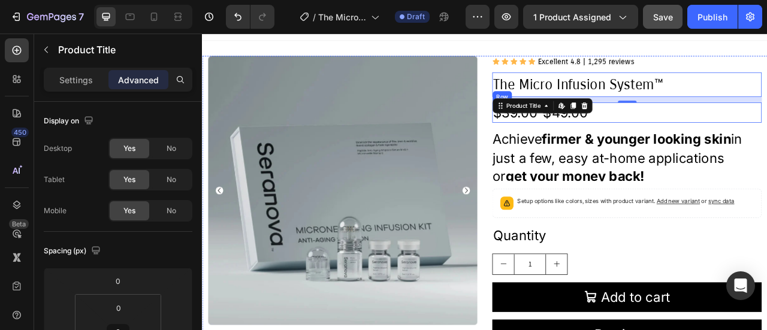
scroll to position [0, 0]
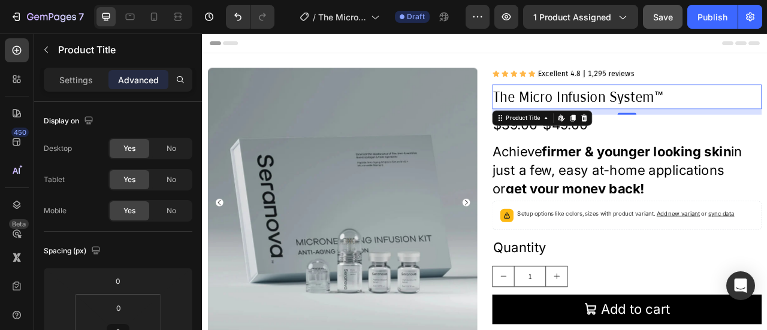
click at [686, 117] on h2 "The Micro Infusion System™" at bounding box center [742, 113] width 343 height 31
